Goal: Task Accomplishment & Management: Use online tool/utility

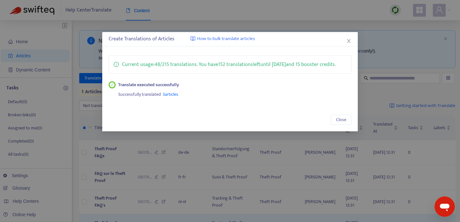
click at [344, 119] on div "Close" at bounding box center [230, 119] width 256 height 23
click at [344, 131] on div "Close" at bounding box center [230, 119] width 256 height 23
click at [342, 123] on span "Close" at bounding box center [341, 119] width 10 height 7
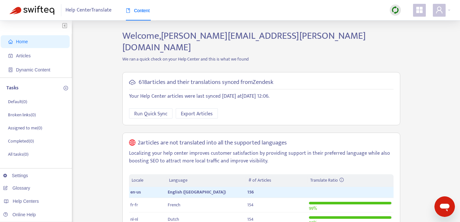
click at [421, 11] on icon "appstore" at bounding box center [420, 10] width 6 height 6
click at [395, 11] on img at bounding box center [396, 10] width 8 height 8
click at [404, 35] on link "Full Sync" at bounding box center [406, 33] width 23 height 7
click at [39, 51] on span "Articles" at bounding box center [36, 55] width 56 height 13
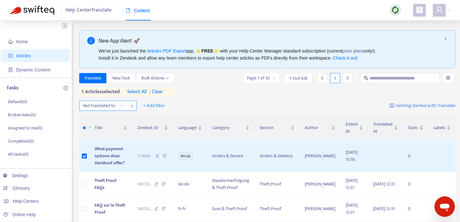
click at [117, 105] on div at bounding box center [100, 106] width 39 height 8
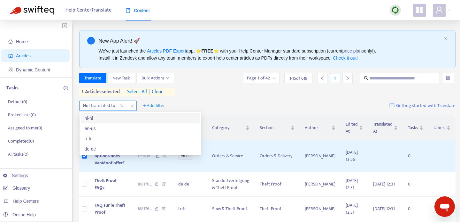
click at [117, 106] on div at bounding box center [100, 106] width 39 height 8
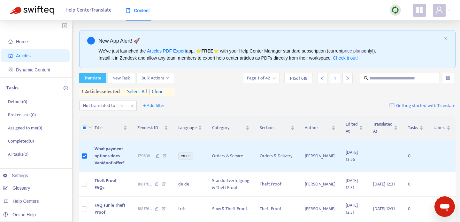
click at [95, 82] on span "Translate" at bounding box center [92, 78] width 17 height 7
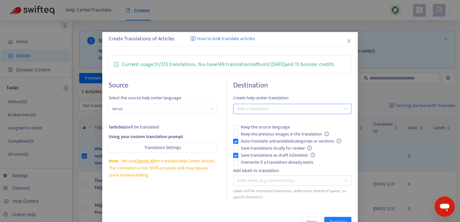
click at [300, 110] on div at bounding box center [289, 109] width 109 height 8
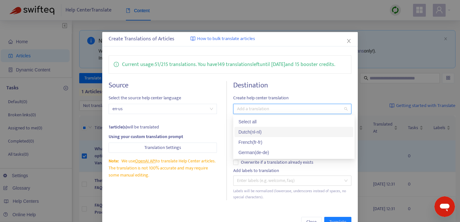
click at [256, 133] on div "Dutch ( nl-nl )" at bounding box center [294, 131] width 111 height 7
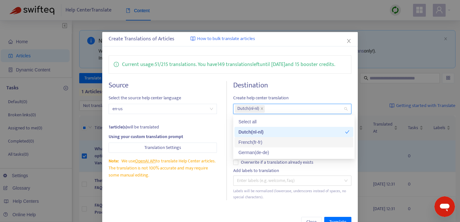
click at [256, 141] on div "French ( fr-fr )" at bounding box center [294, 141] width 111 height 7
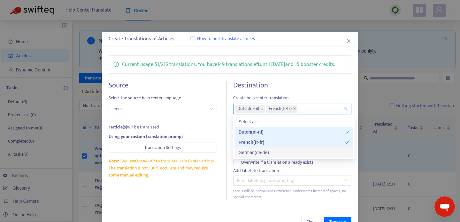
click at [256, 154] on div "German ( de-de )" at bounding box center [294, 152] width 111 height 7
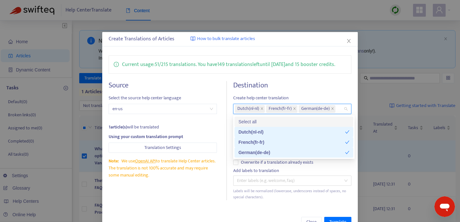
click at [315, 77] on div "Current usage: 51 / 215 translations . You have 149 translations left until 14/…" at bounding box center [230, 127] width 256 height 157
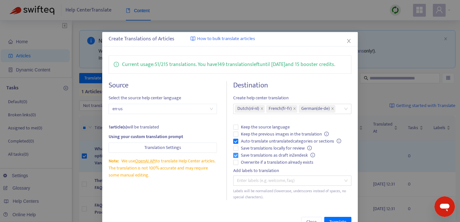
click at [252, 156] on span "Save translations as draft in Zendesk" at bounding box center [278, 155] width 79 height 7
click at [255, 138] on span "Auto-translate untranslated categories or sections" at bounding box center [292, 141] width 106 height 7
click at [264, 162] on span "Overwrite if a translation already exists" at bounding box center [278, 162] width 78 height 7
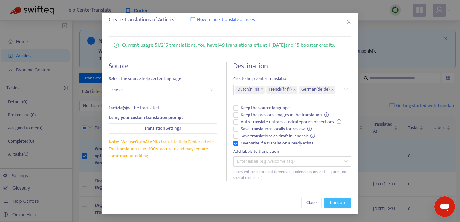
click at [336, 201] on span "Translate" at bounding box center [338, 202] width 17 height 7
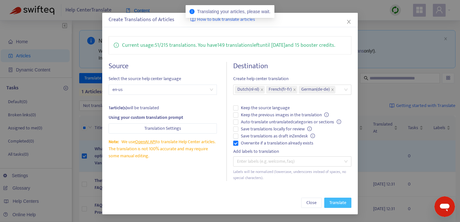
scroll to position [0, 0]
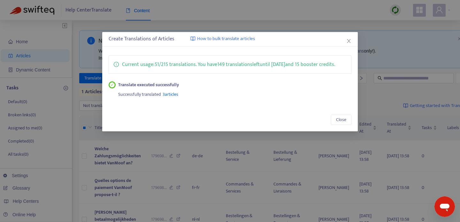
click at [337, 124] on div "Close" at bounding box center [230, 119] width 243 height 10
click at [342, 117] on span "Close" at bounding box center [341, 119] width 10 height 7
